Goal: Check status: Check status

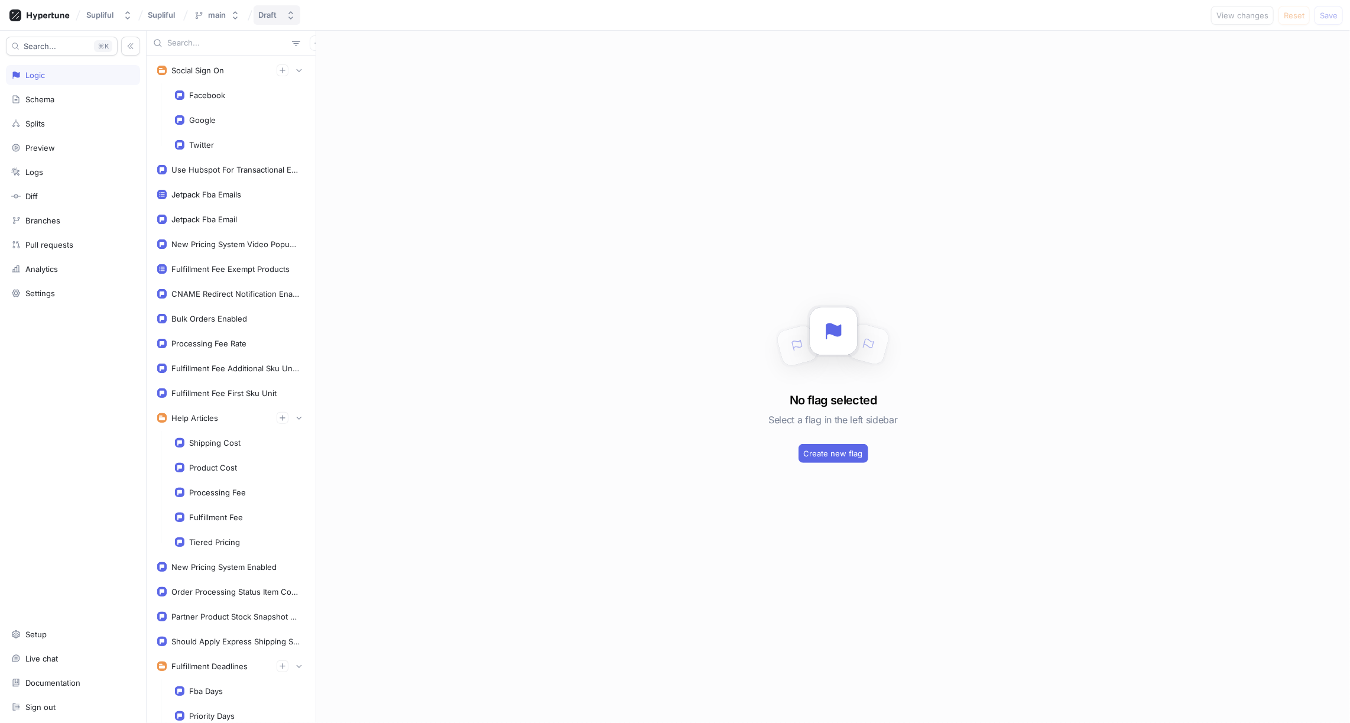
click at [284, 16] on button "Draft" at bounding box center [277, 15] width 47 height 20
click at [419, 319] on div "No flag selected Select a flag in the left sidebar Create new flag" at bounding box center [833, 377] width 1034 height 692
click at [229, 555] on div "New Pricing System Enabled" at bounding box center [231, 567] width 163 height 24
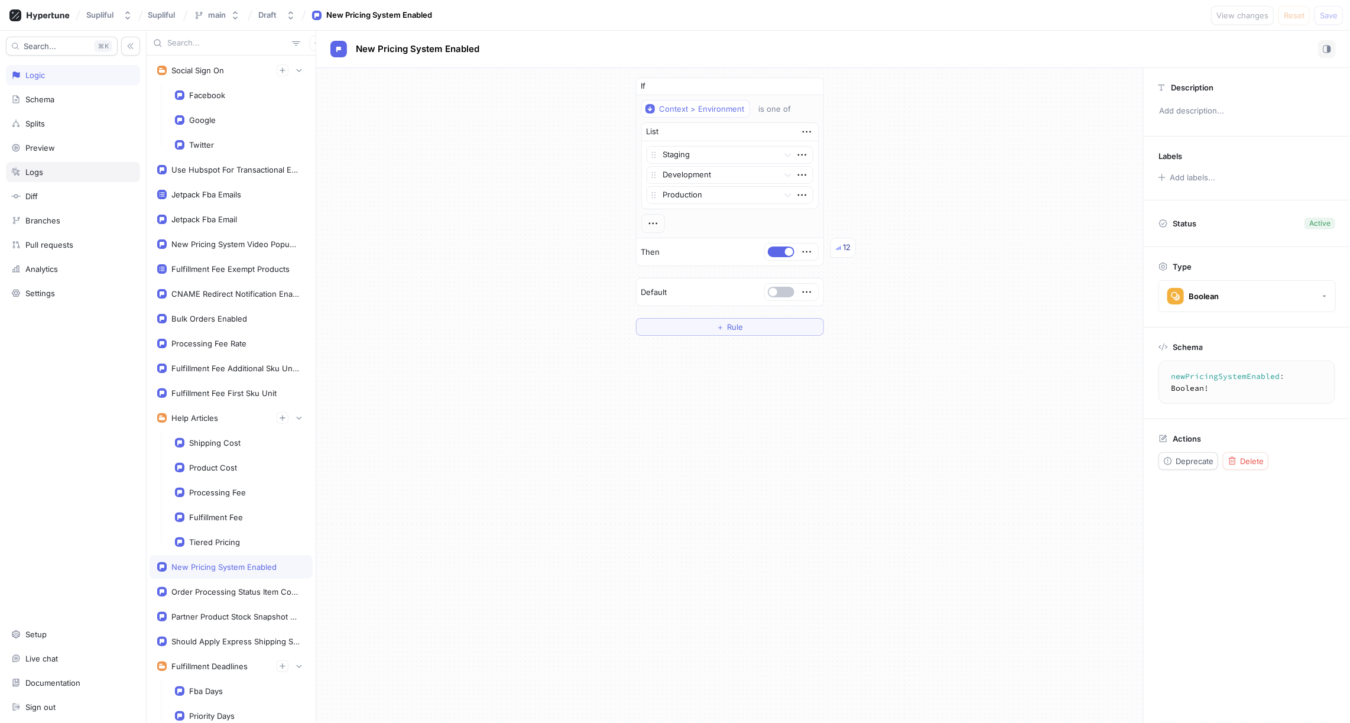
click at [56, 171] on div "Logs" at bounding box center [73, 171] width 124 height 9
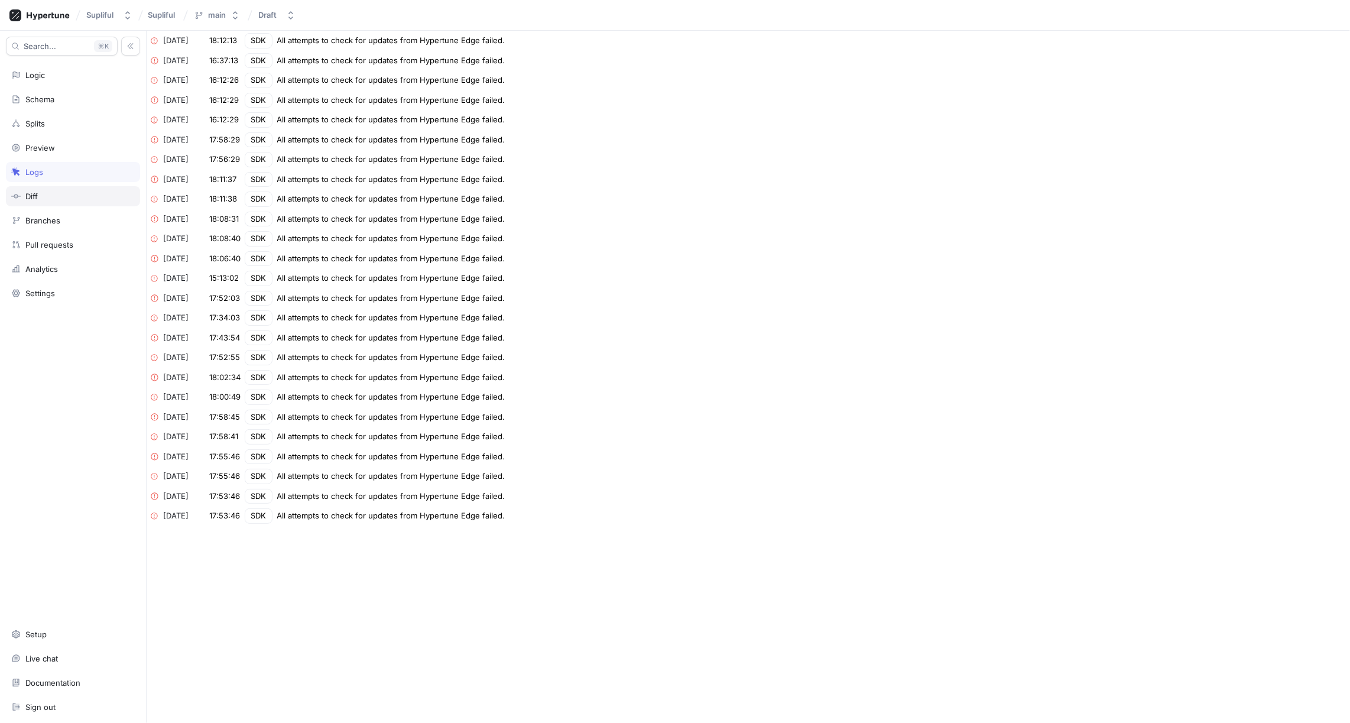
click at [51, 191] on div "Diff" at bounding box center [73, 195] width 124 height 9
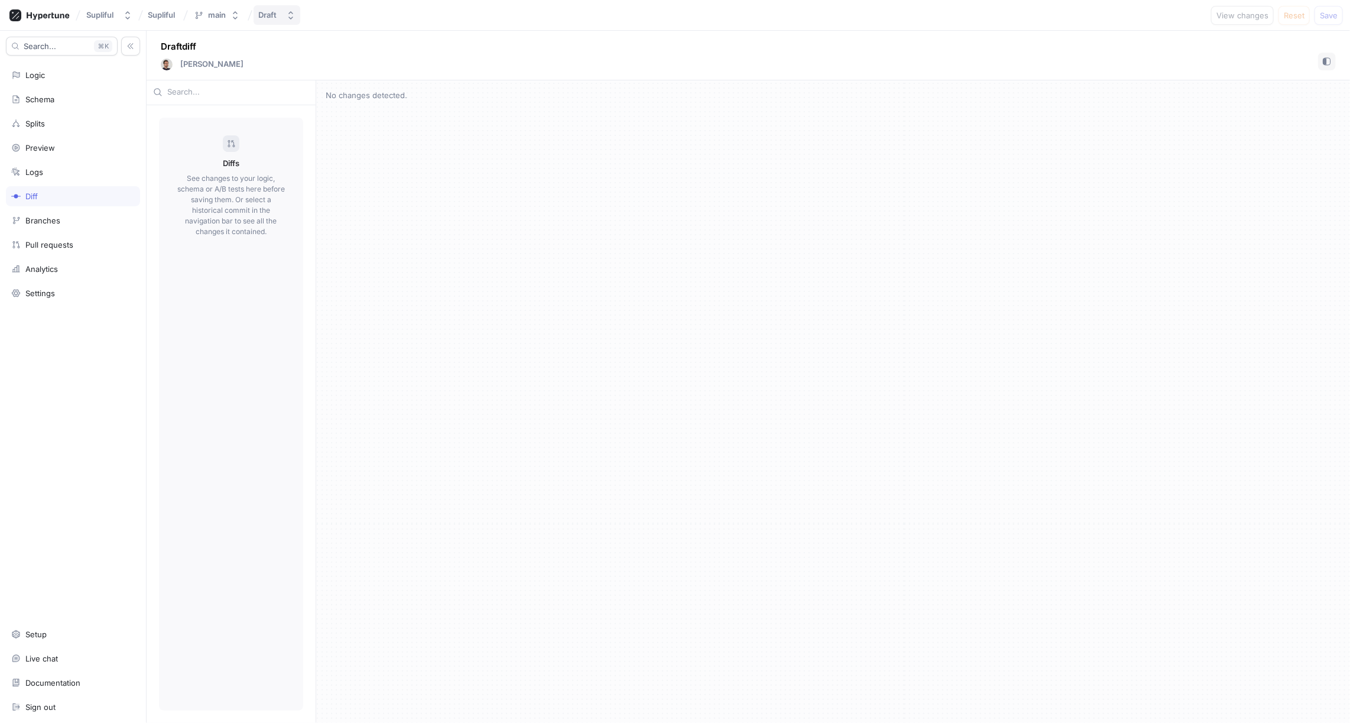
click at [286, 16] on button "Draft" at bounding box center [277, 15] width 47 height 20
click at [369, 165] on span "v158" at bounding box center [315, 162] width 106 height 10
